Goal: Transaction & Acquisition: Purchase product/service

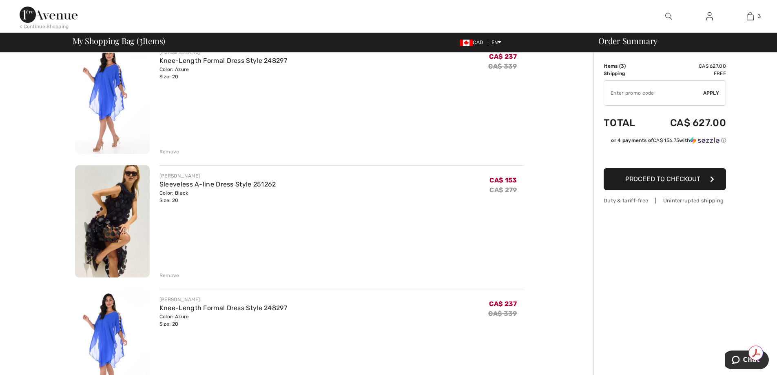
scroll to position [82, 0]
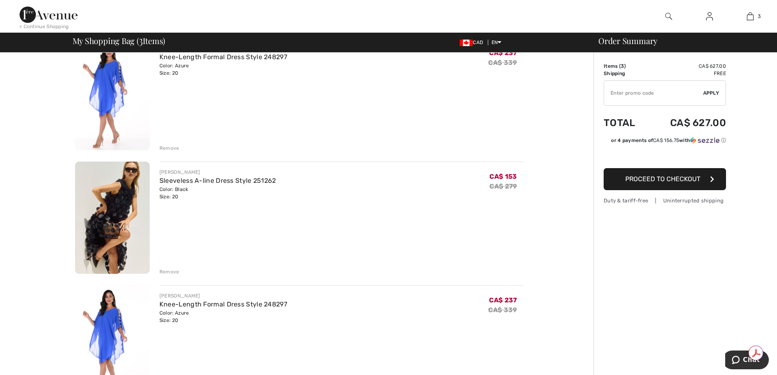
click at [172, 269] on div "Remove" at bounding box center [169, 271] width 20 height 7
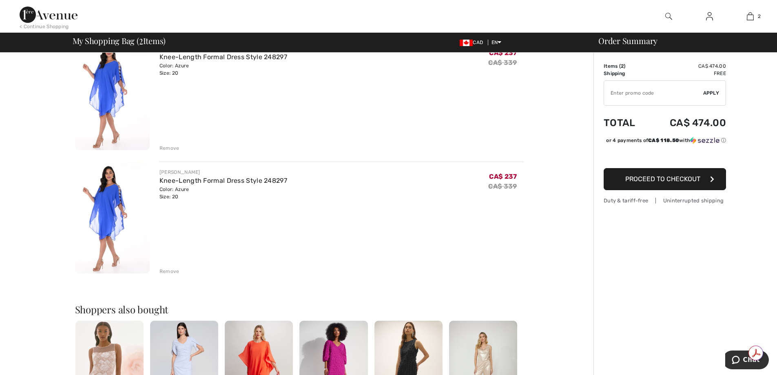
click at [163, 272] on div "Remove" at bounding box center [169, 270] width 20 height 7
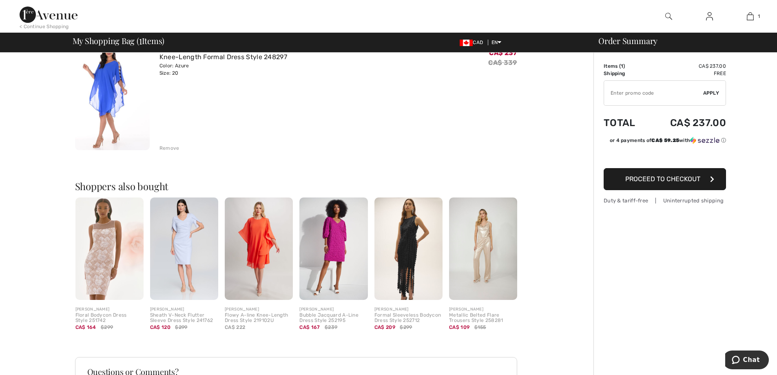
scroll to position [0, 0]
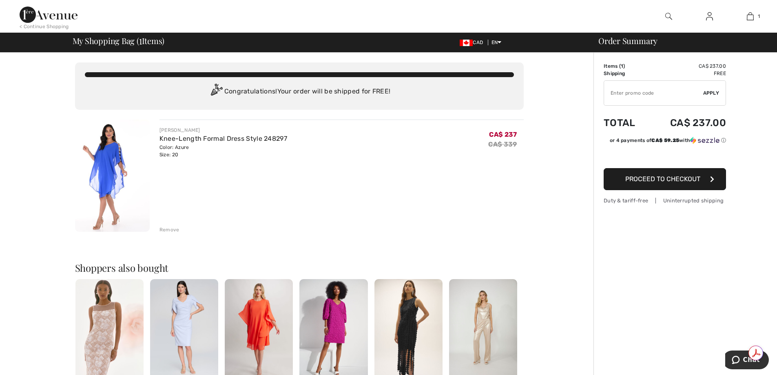
click at [675, 182] on span "Proceed to Checkout" at bounding box center [662, 179] width 75 height 8
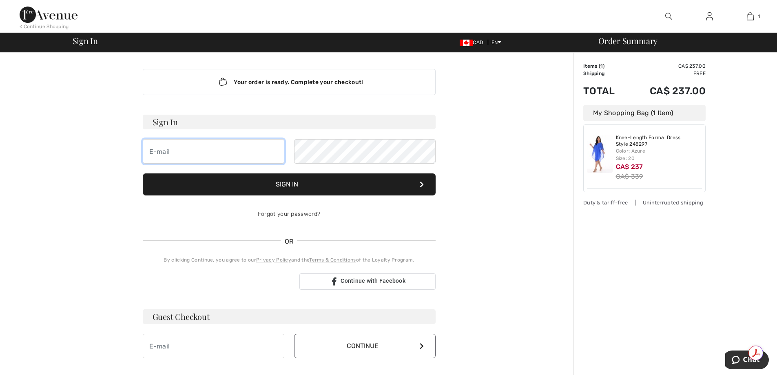
click at [206, 154] on input "email" at bounding box center [213, 151] width 141 height 24
type input "[PERSON_NAME][EMAIL_ADDRESS][DOMAIN_NAME]"
drag, startPoint x: 224, startPoint y: 150, endPoint x: 101, endPoint y: 155, distance: 123.7
click at [108, 149] on div "Your order is ready. Complete your checkout! Sign In carmela@micba.com Sign In …" at bounding box center [289, 286] width 449 height 467
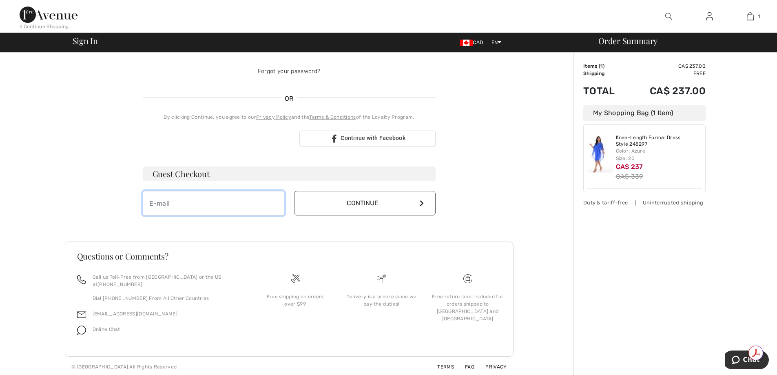
click at [222, 215] on input "email" at bounding box center [213, 203] width 141 height 24
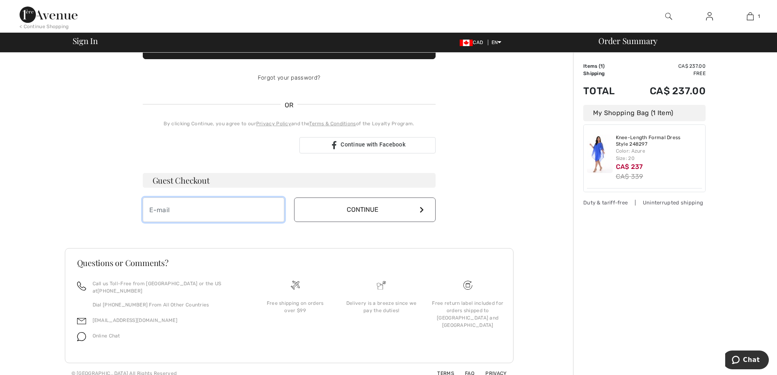
scroll to position [146, 0]
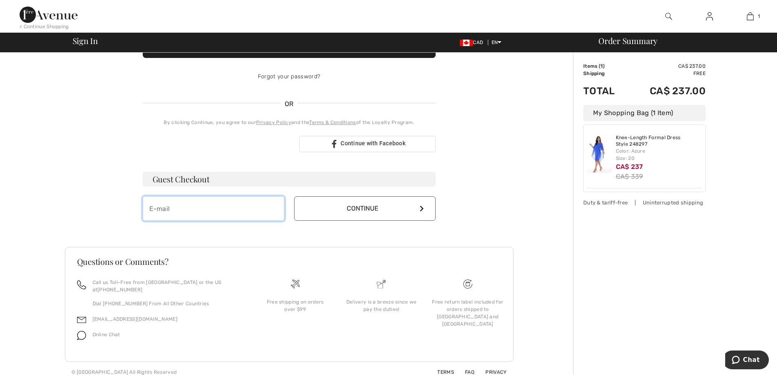
click at [205, 206] on input "email" at bounding box center [213, 208] width 141 height 24
type input "[PERSON_NAME][EMAIL_ADDRESS][DOMAIN_NAME]"
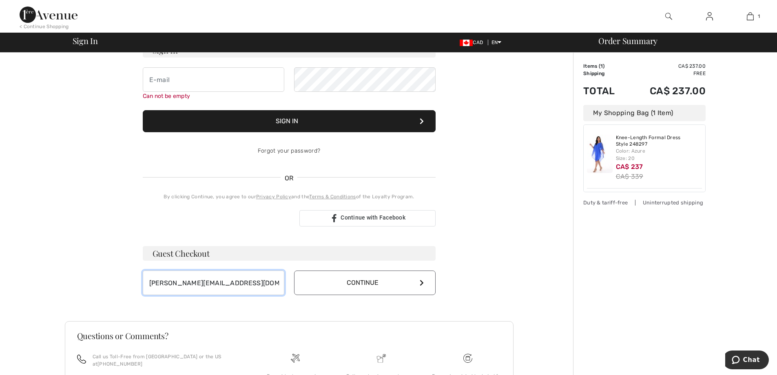
scroll to position [64, 0]
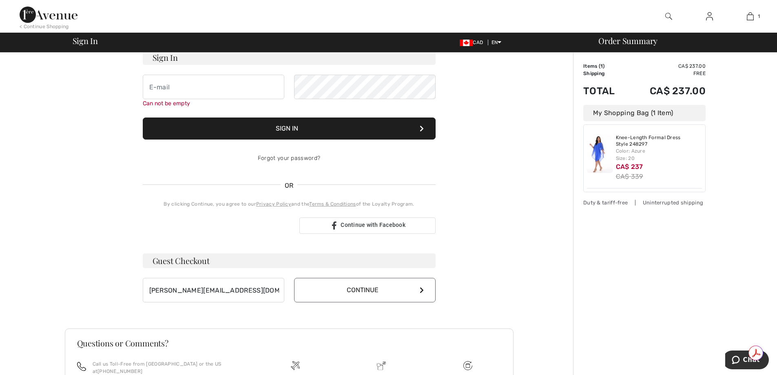
click at [423, 291] on icon at bounding box center [422, 290] width 4 height 7
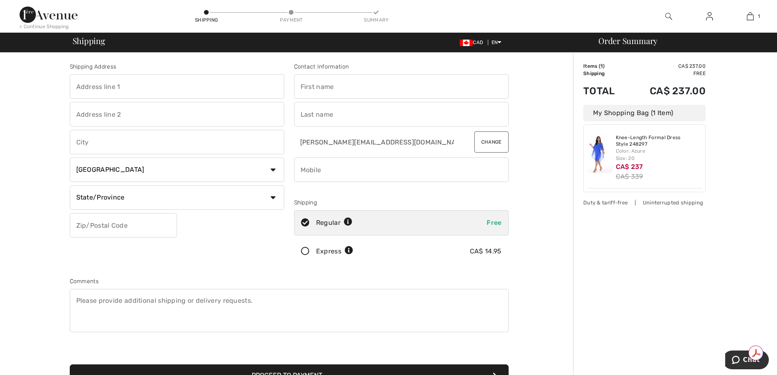
click at [104, 91] on input "text" at bounding box center [177, 86] width 214 height 24
type input "113-195 Forum Dr"
type input "Mississauga"
select select "ON"
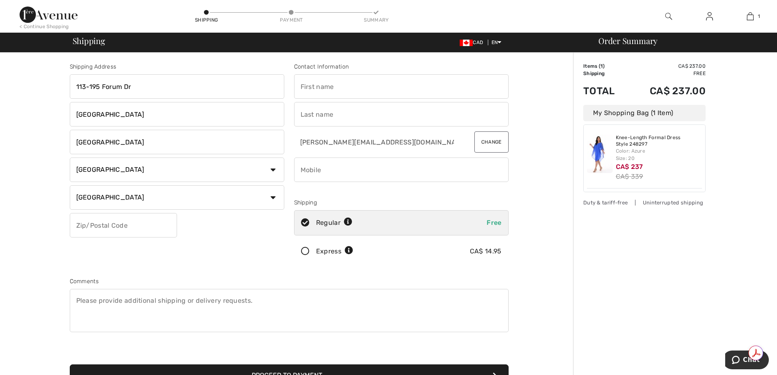
type input "L4Z 3M5"
type input "Carmela"
type input "Liparoti"
type input "9055026003"
type input "L4Z3M5"
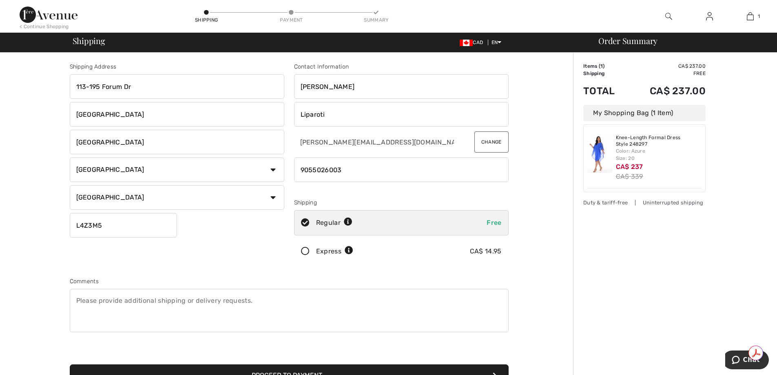
click at [367, 89] on input "Carmela" at bounding box center [401, 86] width 214 height 24
type input "Carmela M"
drag, startPoint x: 359, startPoint y: 168, endPoint x: 275, endPoint y: 168, distance: 84.0
click at [275, 168] on div "Shipping Address 113-195 Forum Dr Mississauga Mississauga Country Canada United…" at bounding box center [289, 219] width 449 height 353
type input "4168097276"
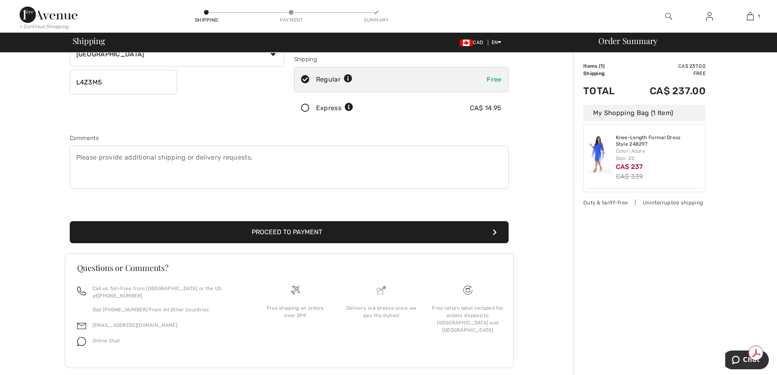
scroll to position [149, 0]
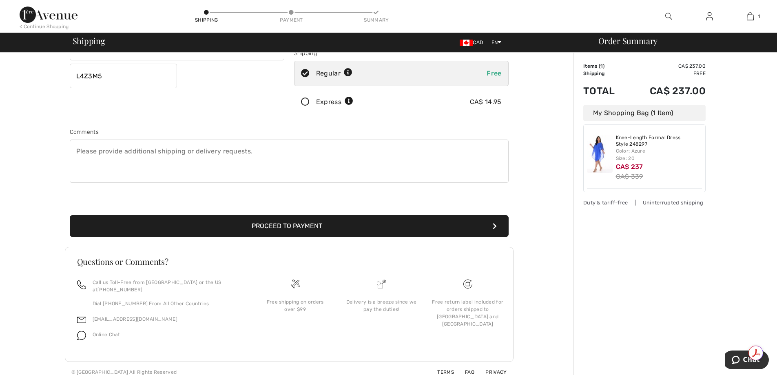
click at [303, 223] on button "Proceed to Payment" at bounding box center [289, 226] width 439 height 22
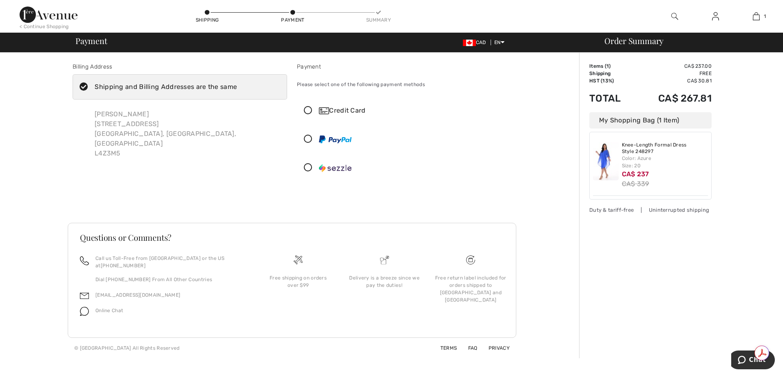
click at [309, 110] on icon at bounding box center [308, 110] width 22 height 9
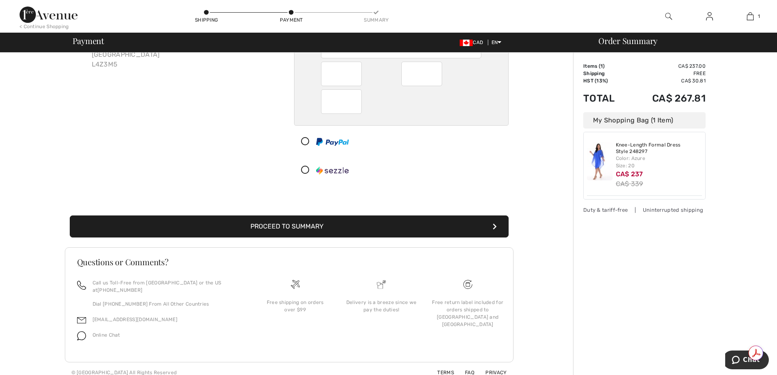
scroll to position [89, 0]
click at [284, 221] on button "Proceed to Summary" at bounding box center [289, 226] width 439 height 22
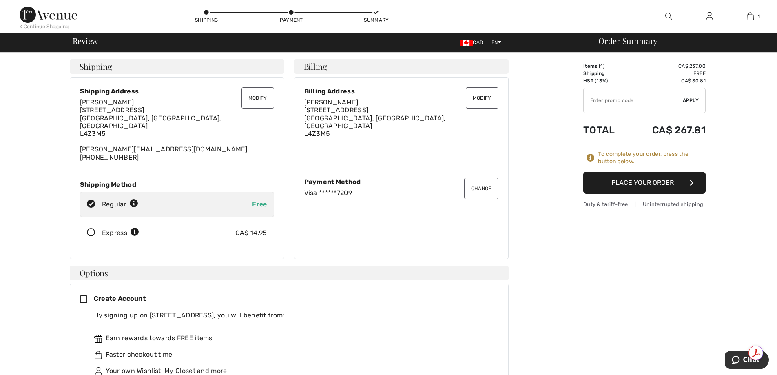
click at [654, 184] on button "Place Your Order" at bounding box center [644, 183] width 122 height 22
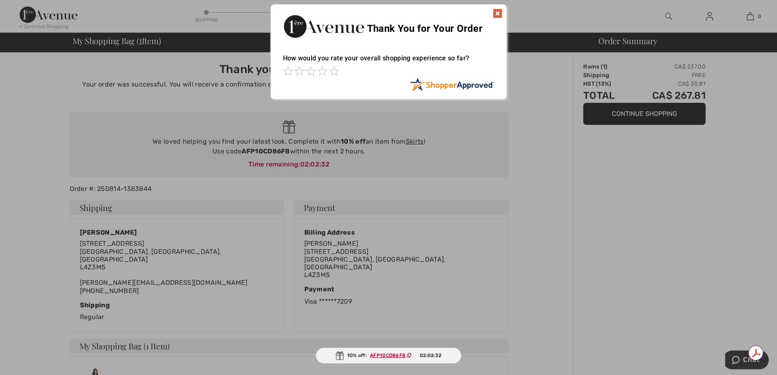
click at [497, 13] on img at bounding box center [498, 14] width 10 height 10
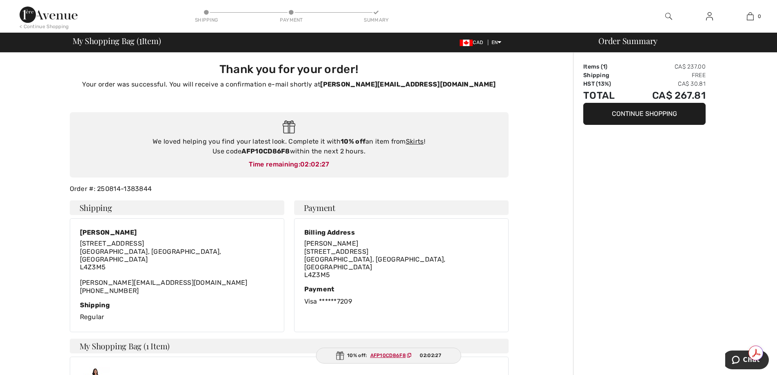
click at [335, 248] on span "[STREET_ADDRESS]" at bounding box center [374, 263] width 141 height 31
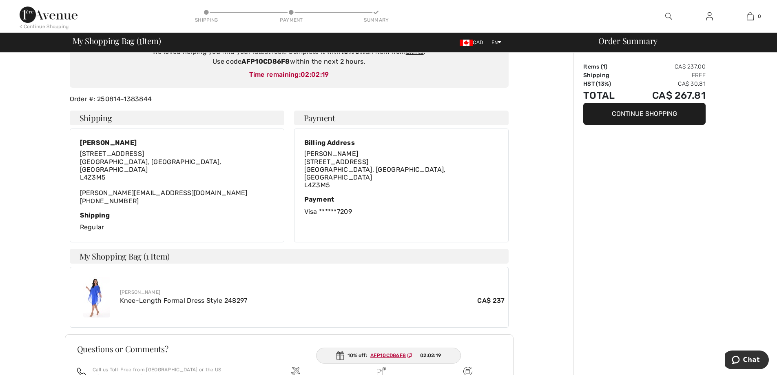
scroll to position [47, 0]
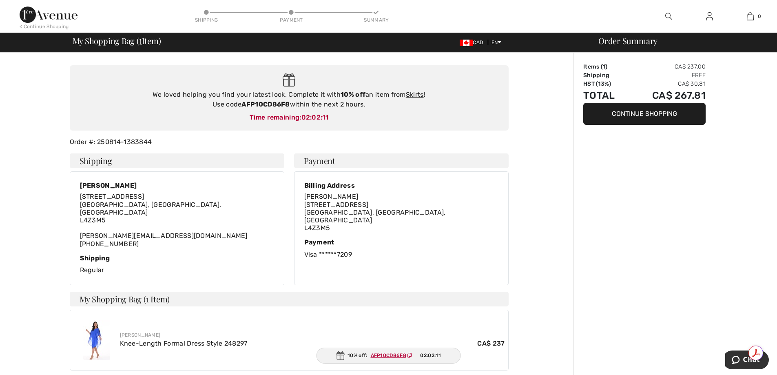
click at [318, 164] on h4 "Payment" at bounding box center [401, 160] width 214 height 15
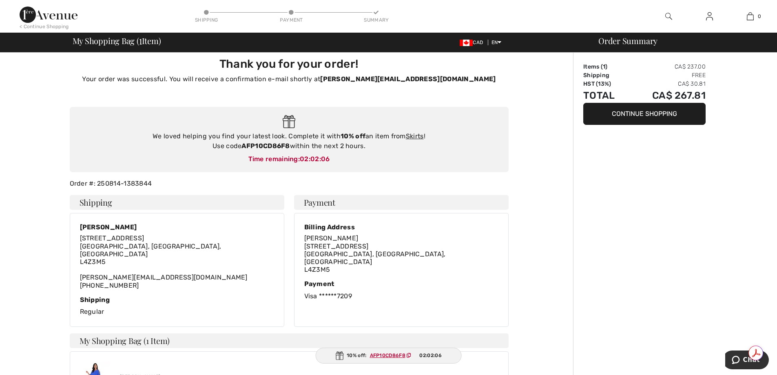
scroll to position [0, 0]
